Goal: Information Seeking & Learning: Learn about a topic

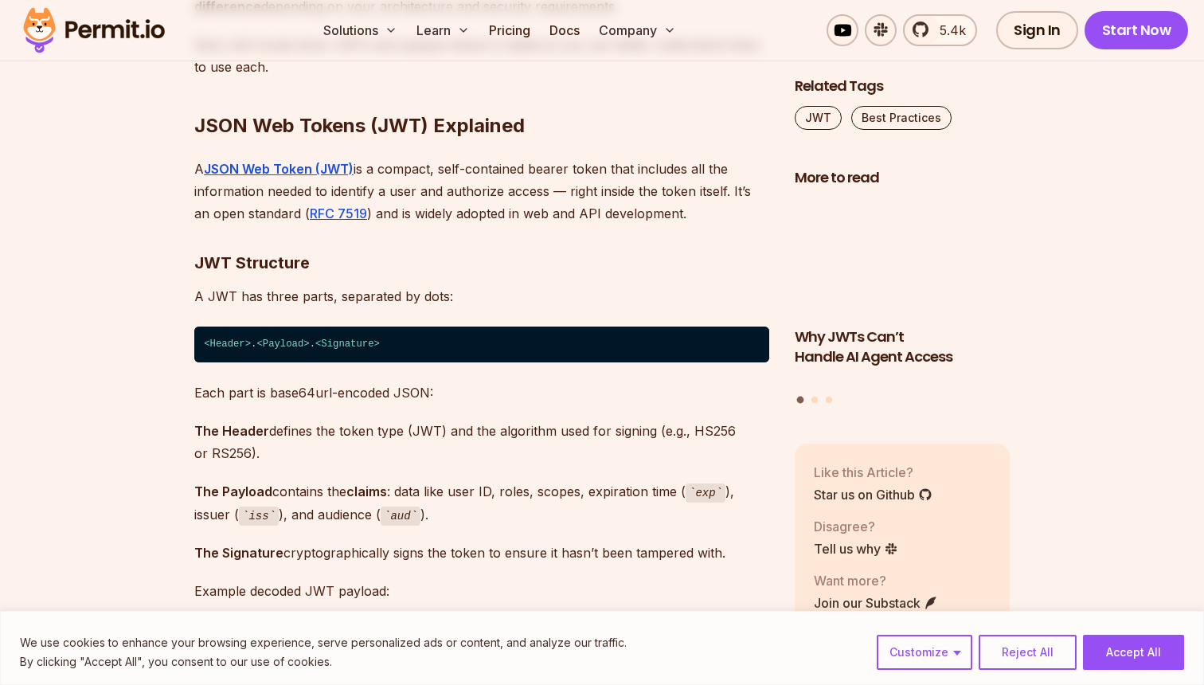
scroll to position [5774, 0]
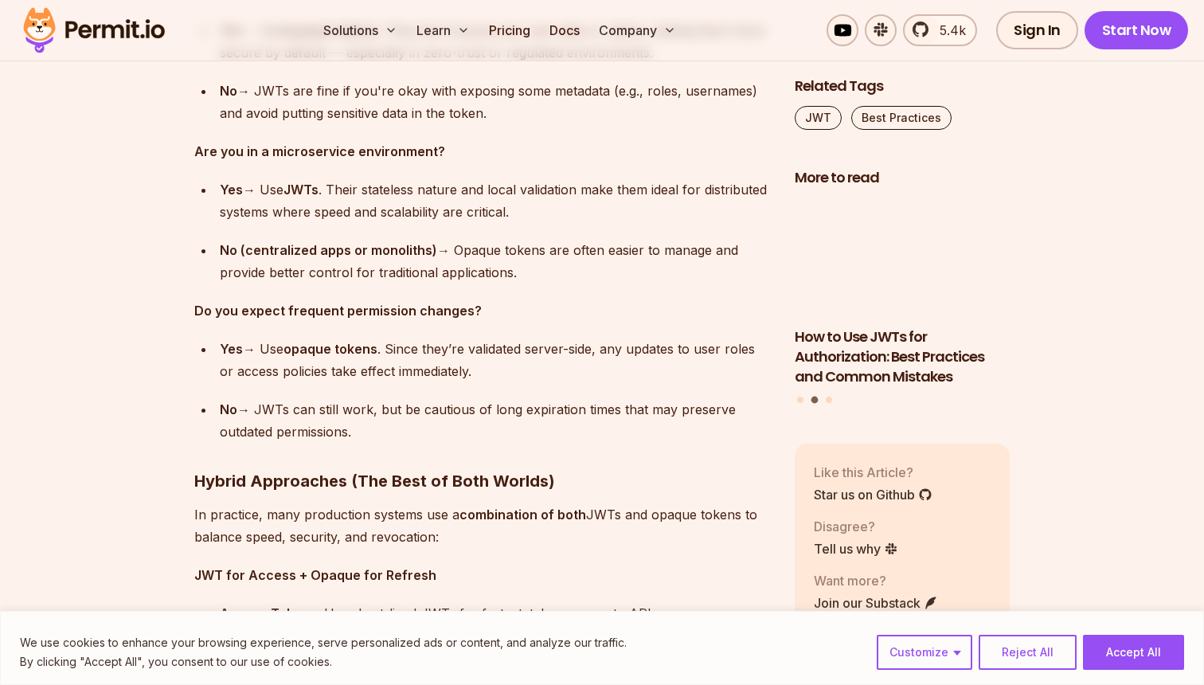
scroll to position [10453, 0]
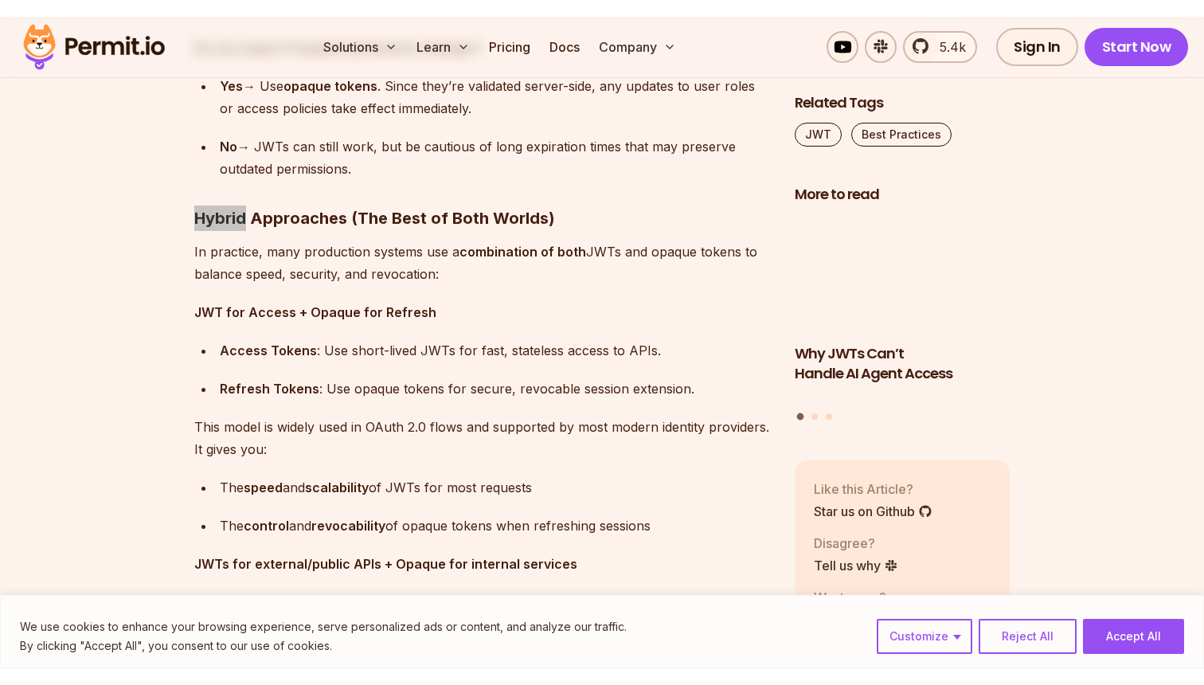
scroll to position [10626, 0]
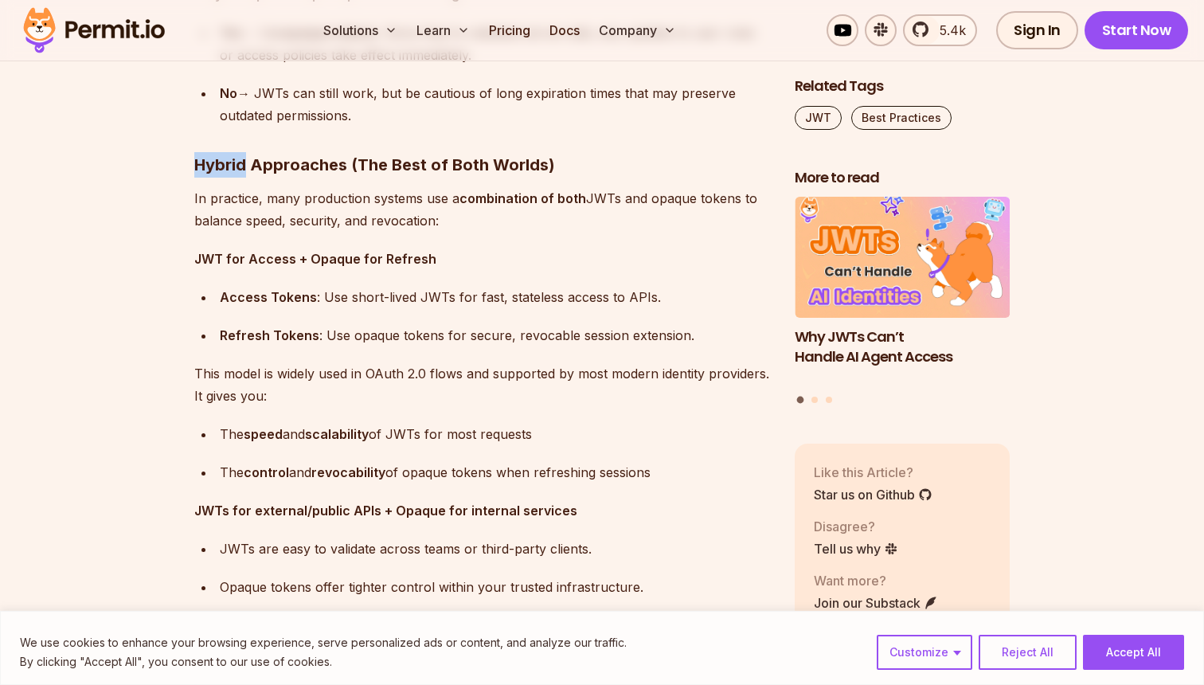
click at [374, 364] on p "This model is widely used in OAuth 2.0 flows and supported by most modern ident…" at bounding box center [481, 384] width 575 height 45
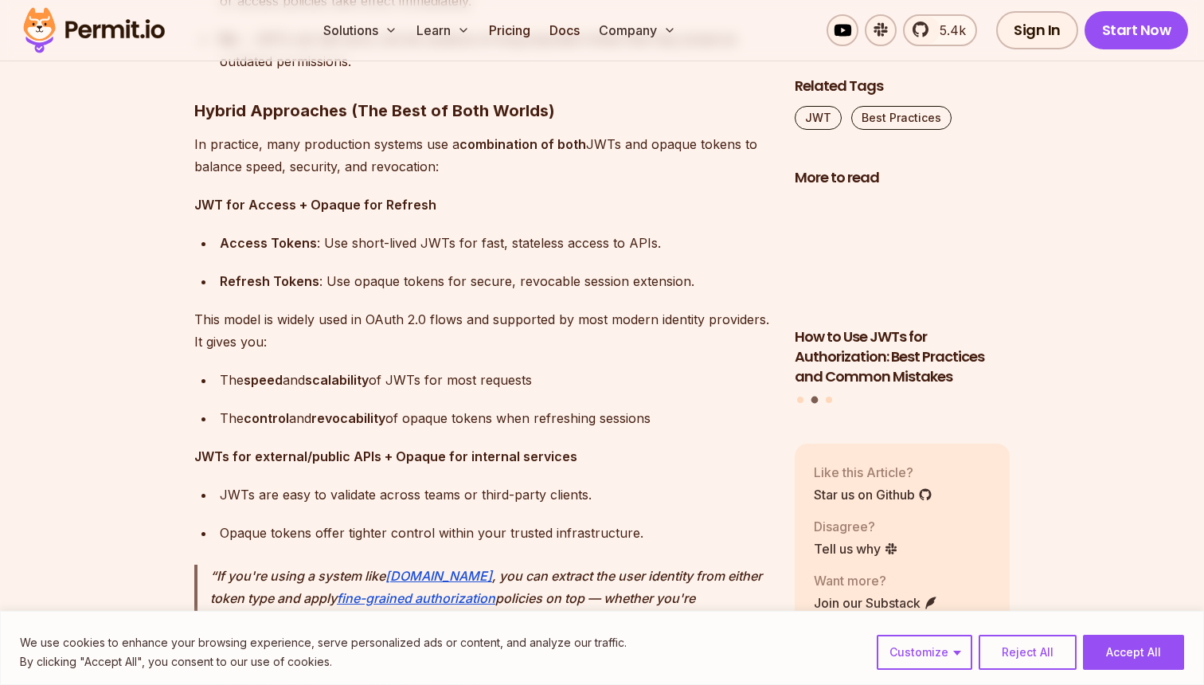
scroll to position [10702, 0]
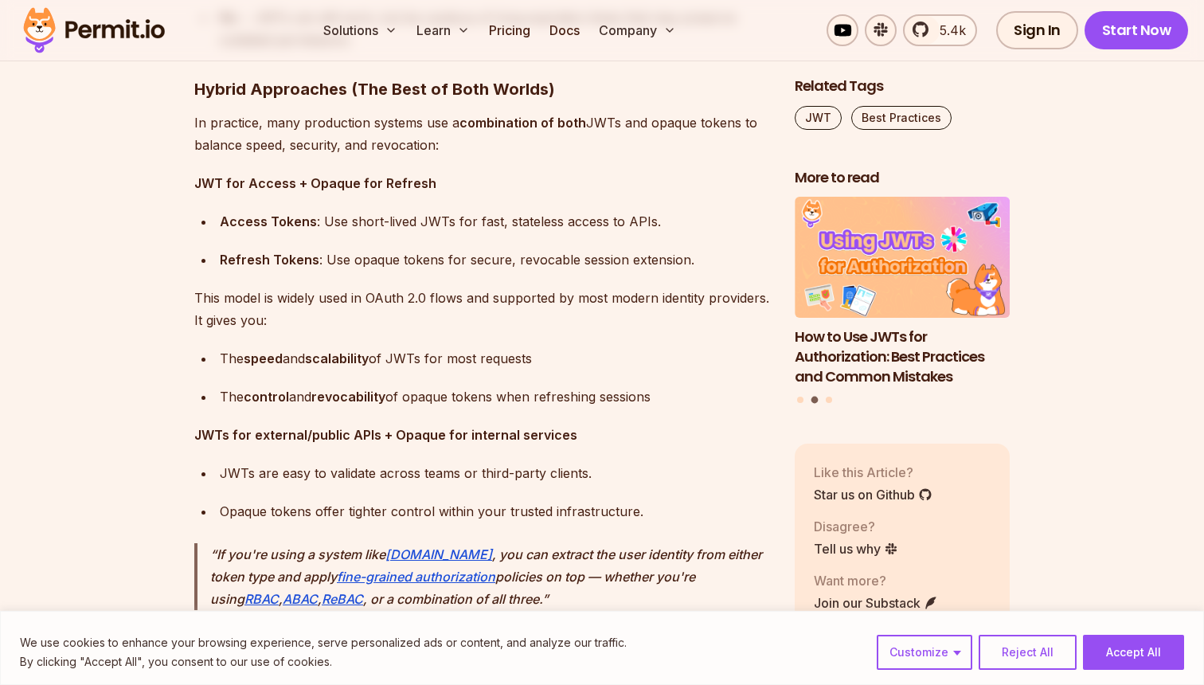
click at [377, 321] on p "This model is widely used in OAuth 2.0 flows and supported by most modern ident…" at bounding box center [481, 309] width 575 height 45
click at [451, 318] on p "This model is widely used in OAuth 2.0 flows and supported by most modern ident…" at bounding box center [481, 309] width 575 height 45
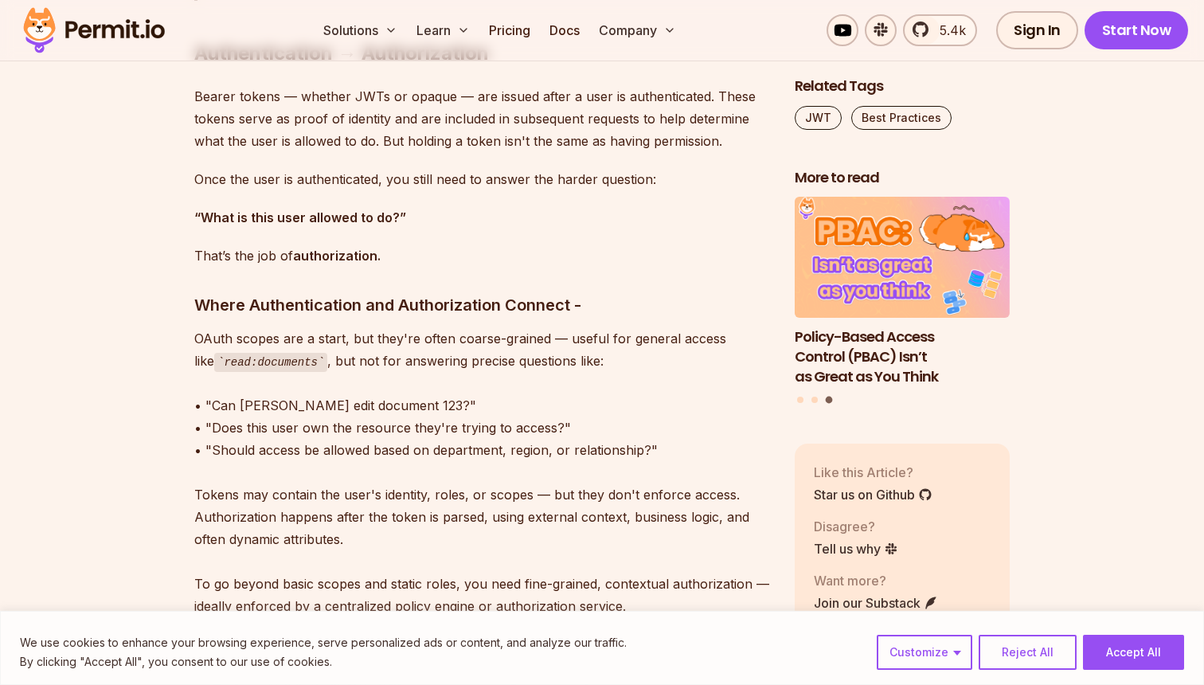
scroll to position [11313, 0]
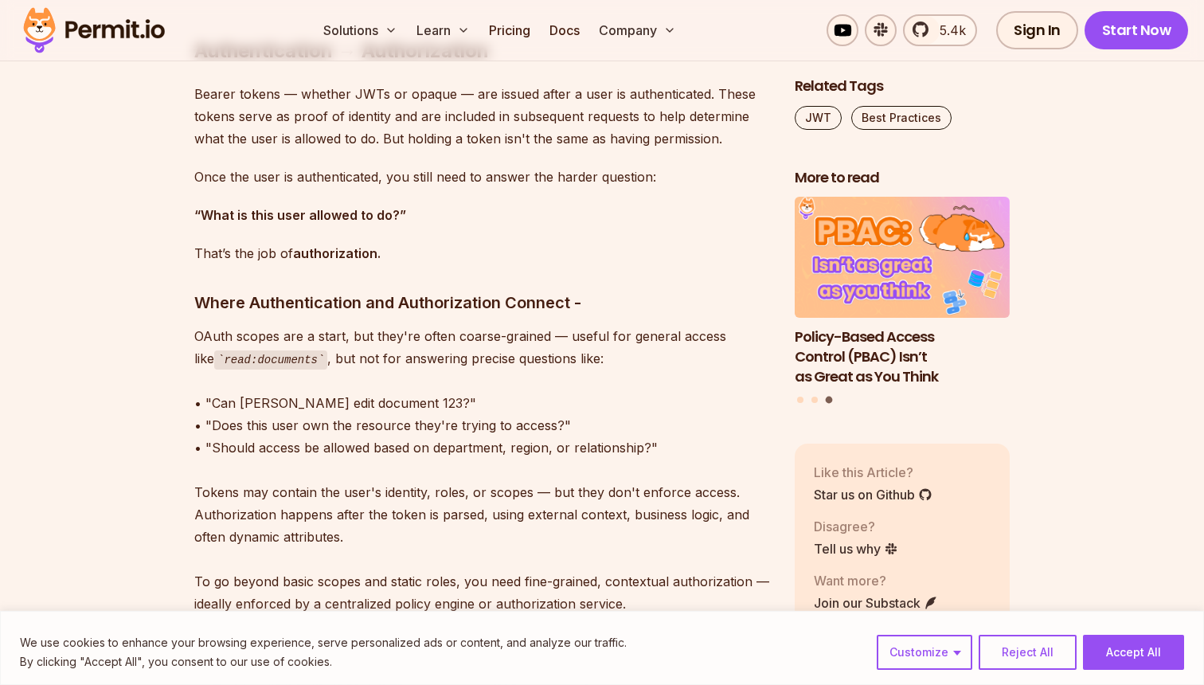
click at [541, 242] on p "That’s the job of authorization." at bounding box center [481, 253] width 575 height 22
click at [594, 242] on p "That’s the job of authorization." at bounding box center [481, 253] width 575 height 22
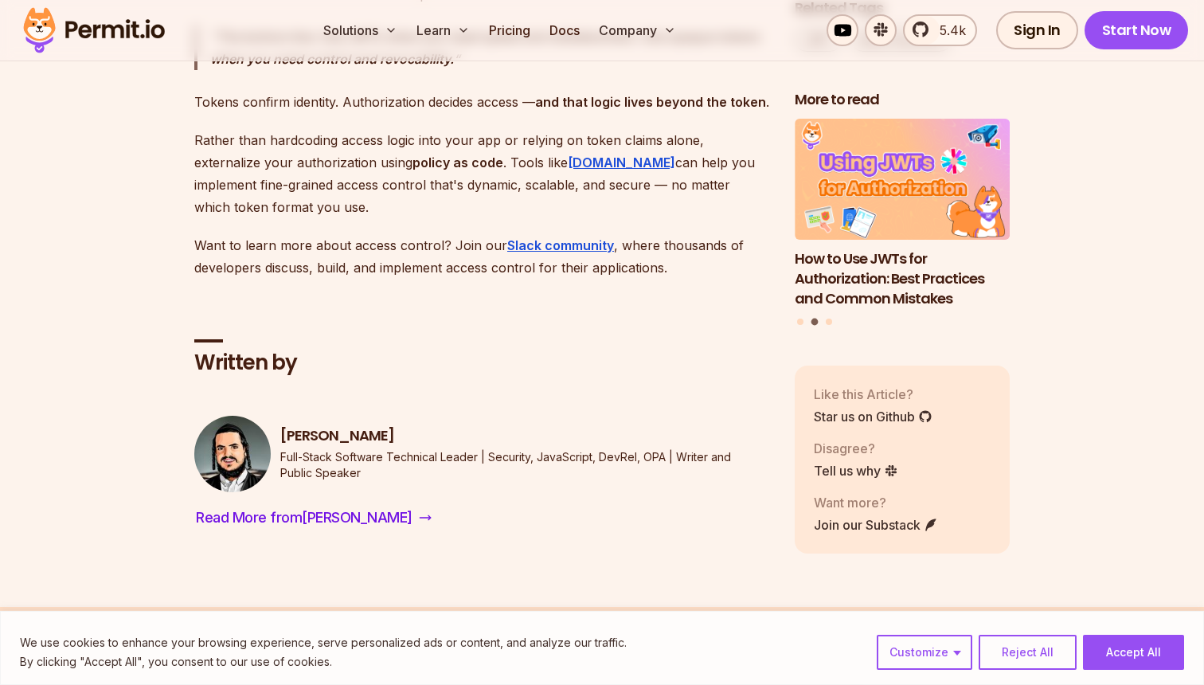
scroll to position [13910, 0]
